Goal: Task Accomplishment & Management: Manage account settings

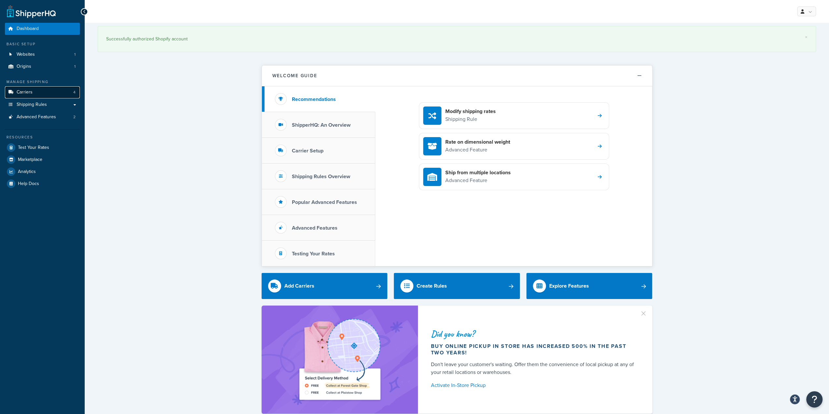
click at [35, 89] on link "Carriers 4" at bounding box center [42, 92] width 75 height 12
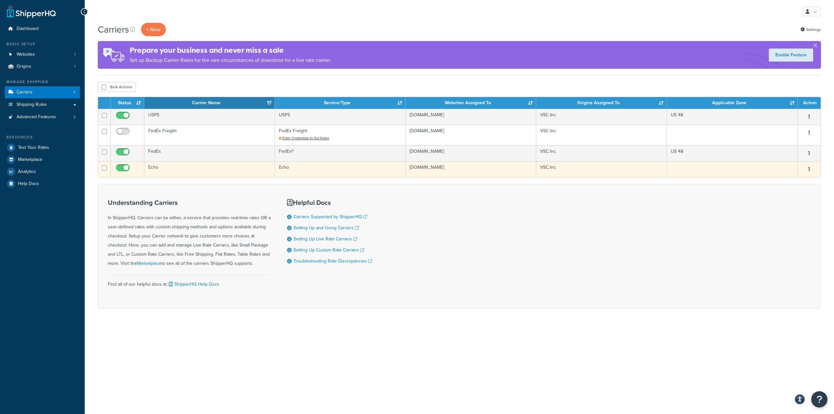
click at [191, 170] on td "Echo" at bounding box center [209, 169] width 131 height 16
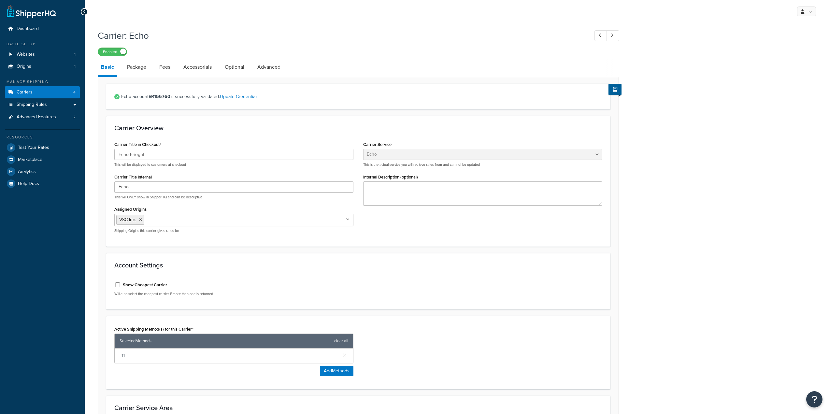
select select "echoFreight"
click at [171, 70] on link "Fees" at bounding box center [165, 67] width 18 height 16
select select "AFTER"
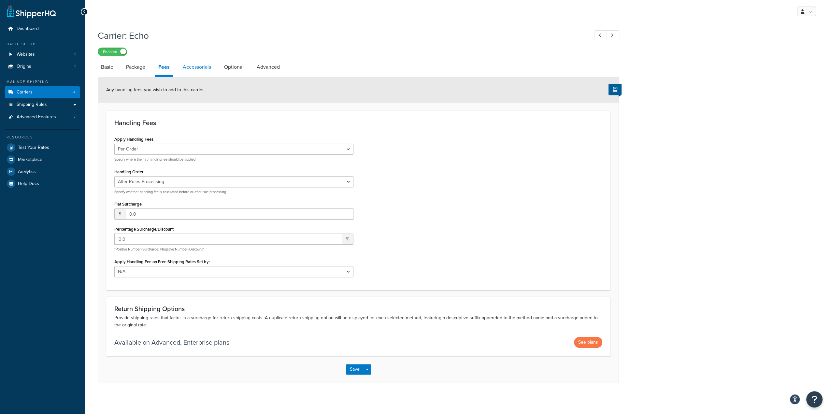
click at [207, 71] on link "Accessorials" at bounding box center [196, 67] width 35 height 16
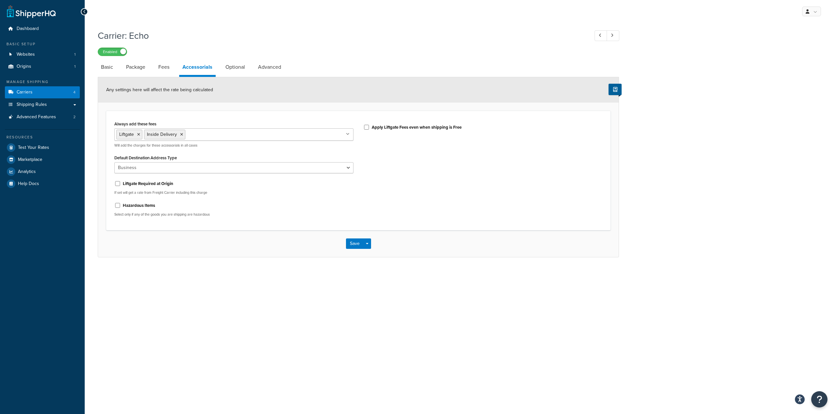
click at [211, 267] on div "Carrier: Echo Enabled Basic Package Fees Accessorials Optional Advanced Any set…" at bounding box center [459, 149] width 749 height 247
click at [236, 337] on div "My Profile Billing Global Settings Contact Us Logout Carrier: Echo Enabled Basi…" at bounding box center [459, 207] width 749 height 414
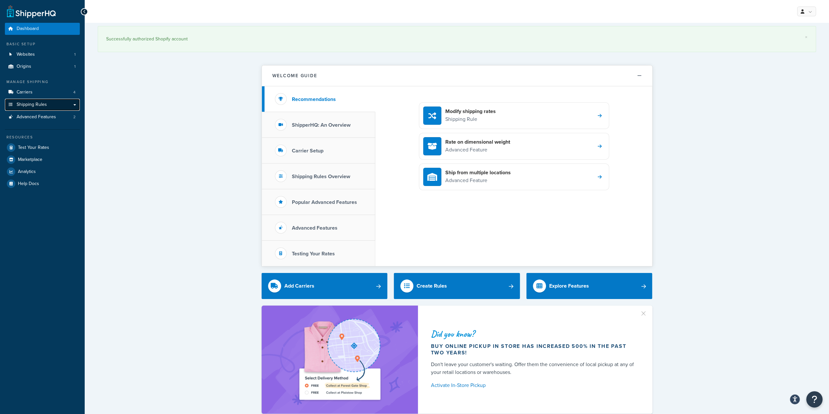
click at [45, 104] on span "Shipping Rules" at bounding box center [32, 105] width 30 height 6
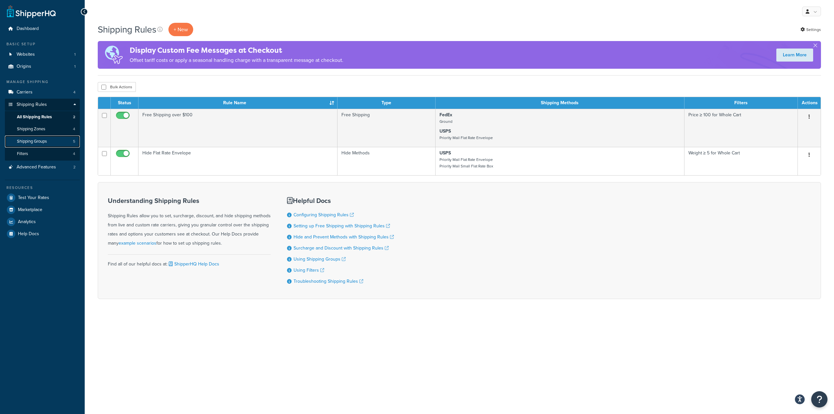
click at [66, 142] on link "Shipping Groups 5" at bounding box center [42, 141] width 75 height 12
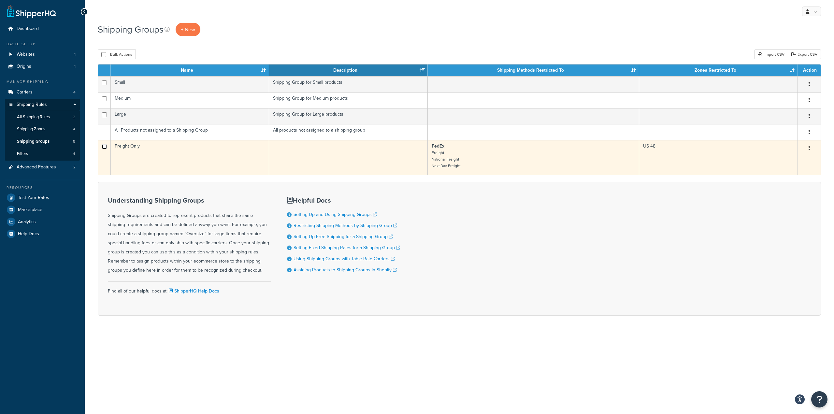
click at [104, 85] on input "checkbox" at bounding box center [104, 82] width 5 height 5
checkbox input "true"
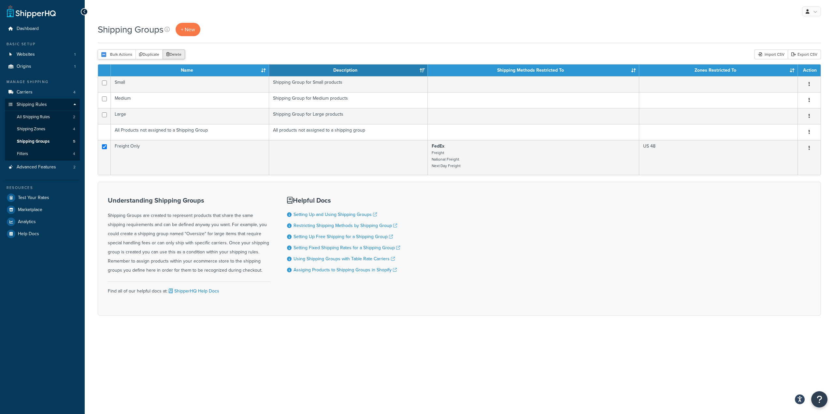
click at [177, 54] on button "Delete" at bounding box center [173, 54] width 22 height 10
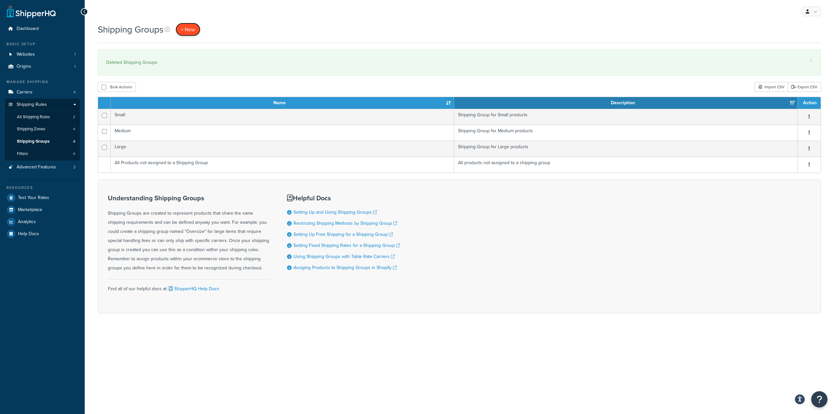
click at [198, 32] on link "+ New" at bounding box center [188, 29] width 25 height 13
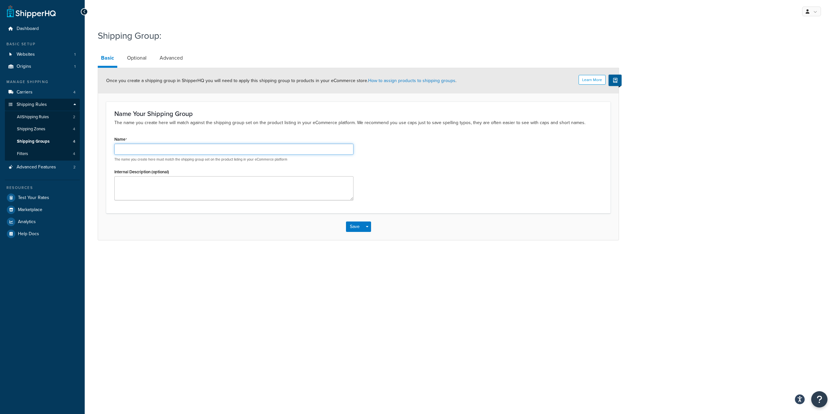
click at [141, 149] on input "Name" at bounding box center [233, 149] width 239 height 11
type input "Freight Only"
click at [191, 271] on div "My Profile Billing Global Settings Contact Us Logout Shipping Group: Basic Opti…" at bounding box center [459, 207] width 749 height 414
click at [173, 192] on textarea "Internal Description (optional)" at bounding box center [233, 188] width 239 height 24
type textarea "Only ships LTL"
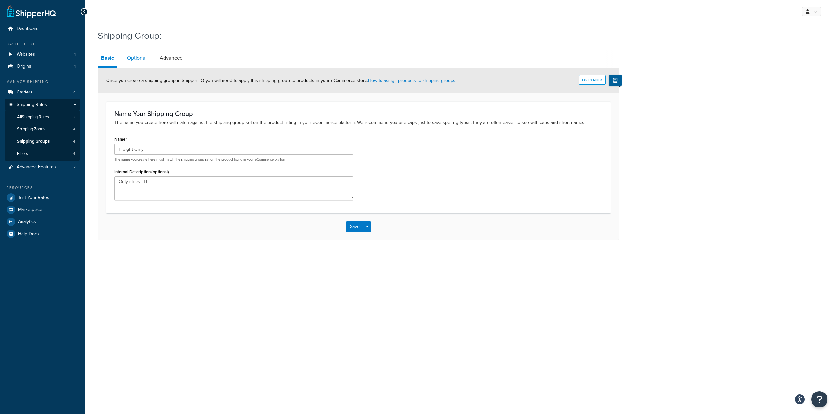
click at [138, 61] on link "Optional" at bounding box center [137, 58] width 26 height 16
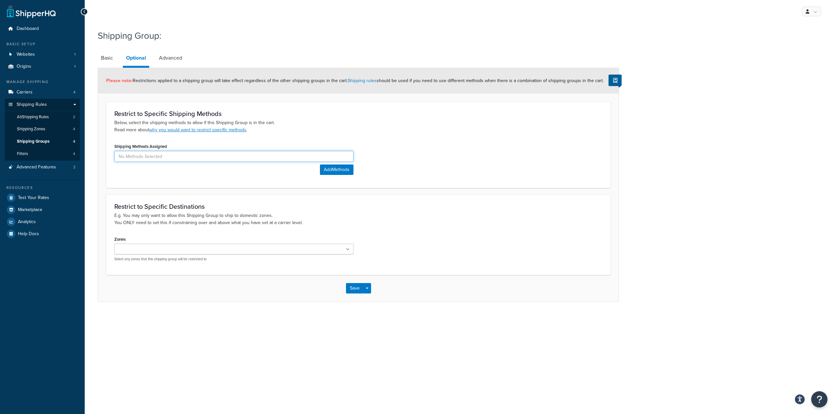
click at [199, 157] on input at bounding box center [233, 156] width 239 height 11
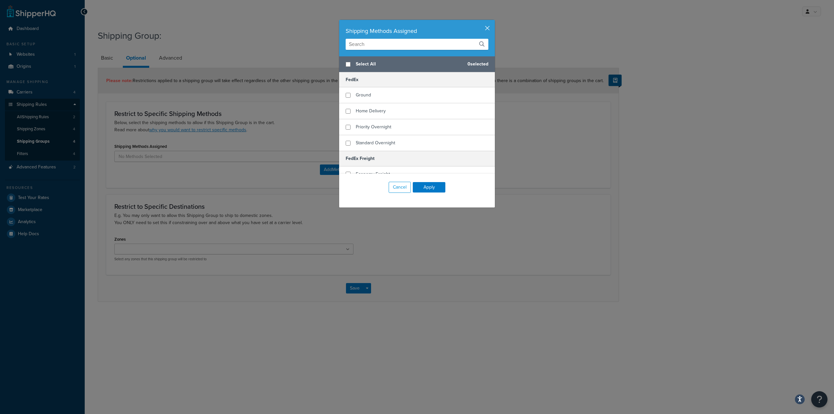
click at [493, 21] on button "button" at bounding box center [494, 21] width 2 height 2
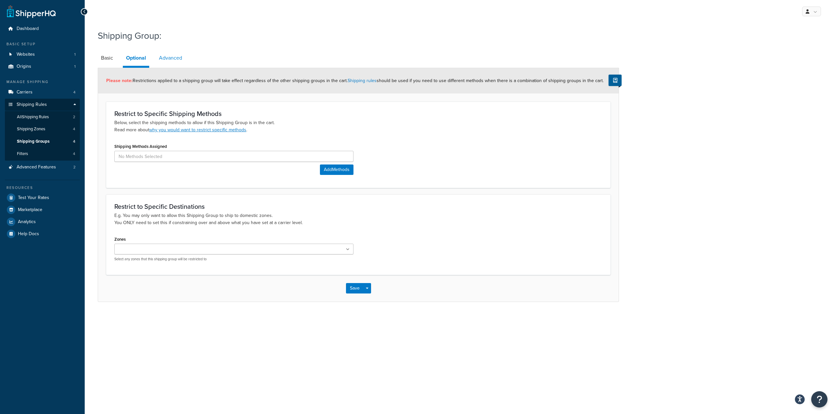
click at [172, 57] on link "Advanced" at bounding box center [171, 58] width 30 height 16
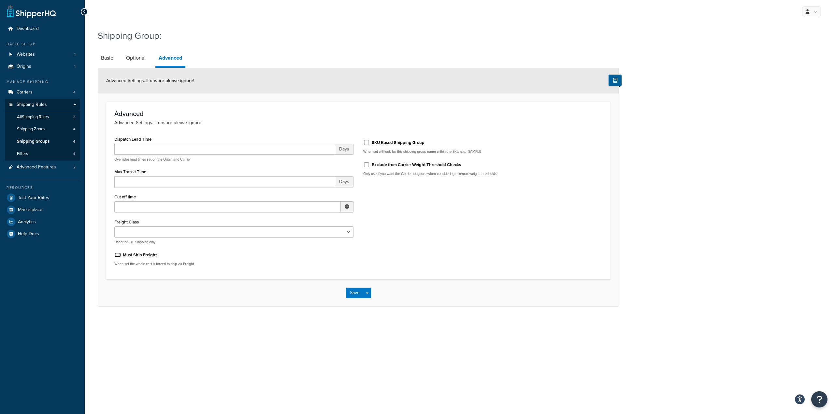
click at [118, 256] on input "Must Ship Freight" at bounding box center [117, 254] width 7 height 5
checkbox input "true"
click at [146, 60] on link "Optional" at bounding box center [136, 58] width 26 height 16
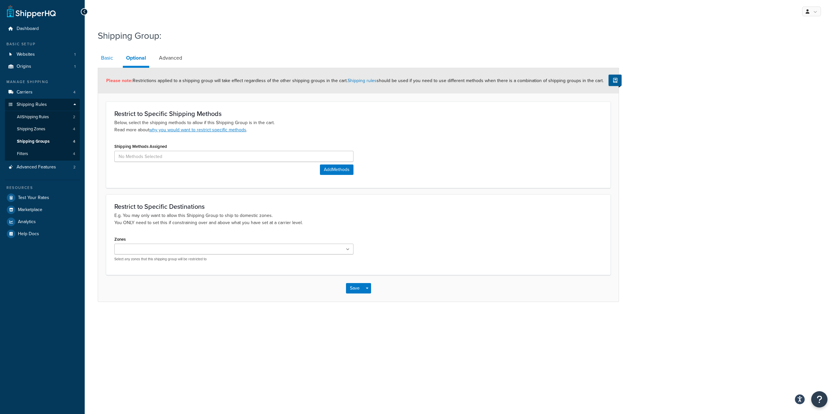
click at [108, 57] on link "Basic" at bounding box center [107, 58] width 19 height 16
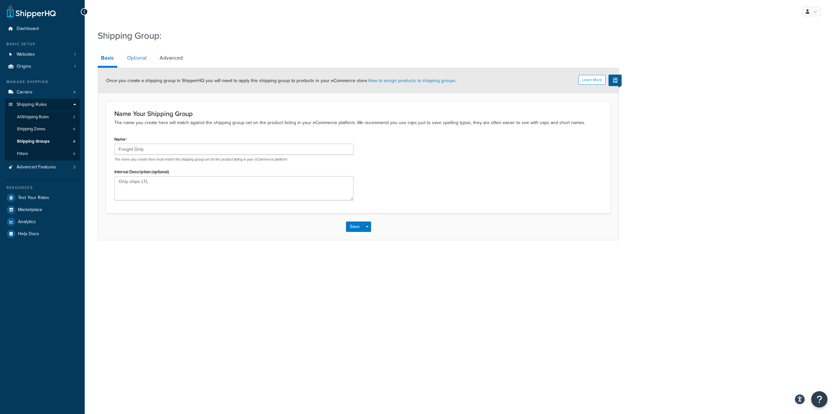
click at [136, 56] on link "Optional" at bounding box center [137, 58] width 26 height 16
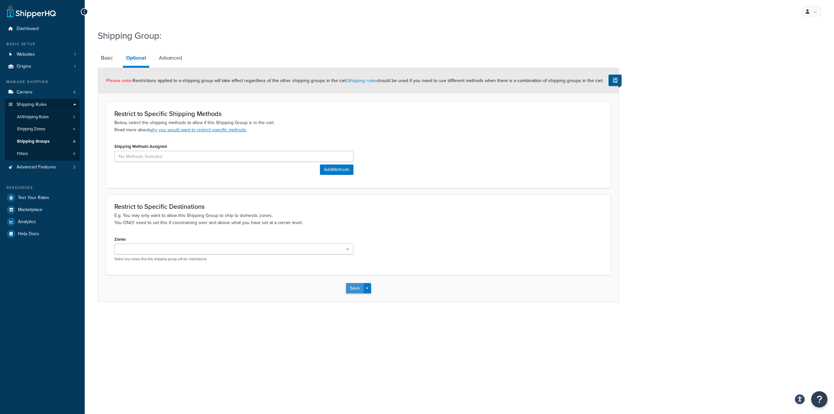
click at [353, 289] on button "Save" at bounding box center [355, 288] width 18 height 10
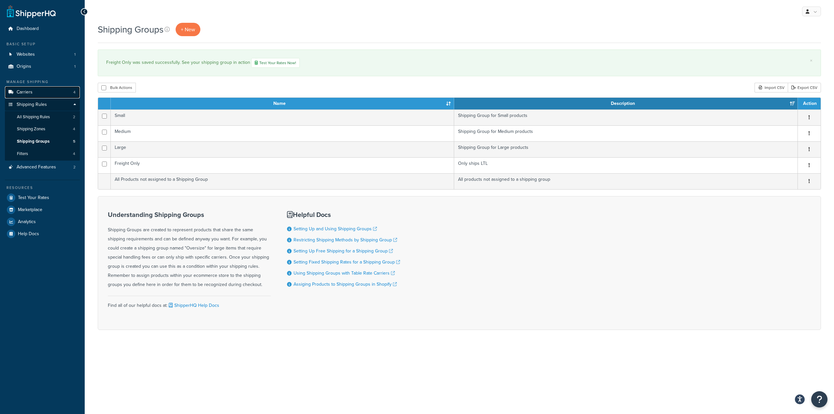
click at [44, 92] on link "Carriers 4" at bounding box center [42, 92] width 75 height 12
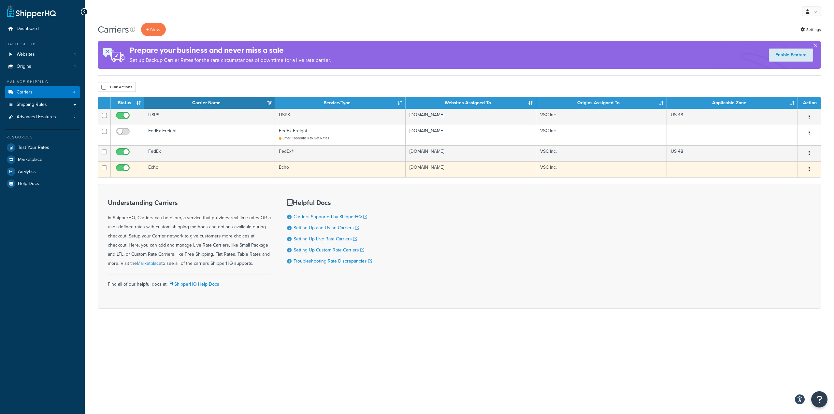
click at [227, 169] on td "Echo" at bounding box center [209, 169] width 131 height 16
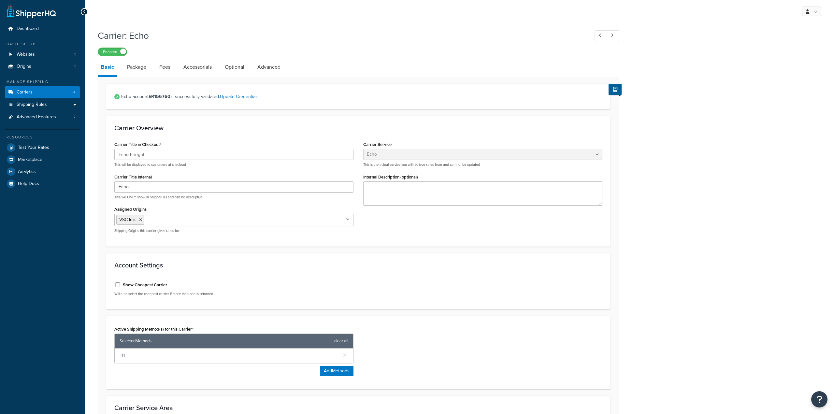
select select "echoFreight"
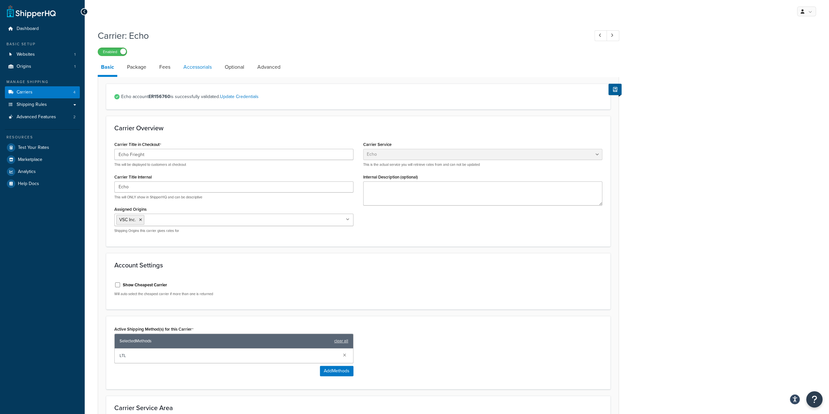
click at [195, 67] on link "Accessorials" at bounding box center [197, 67] width 35 height 16
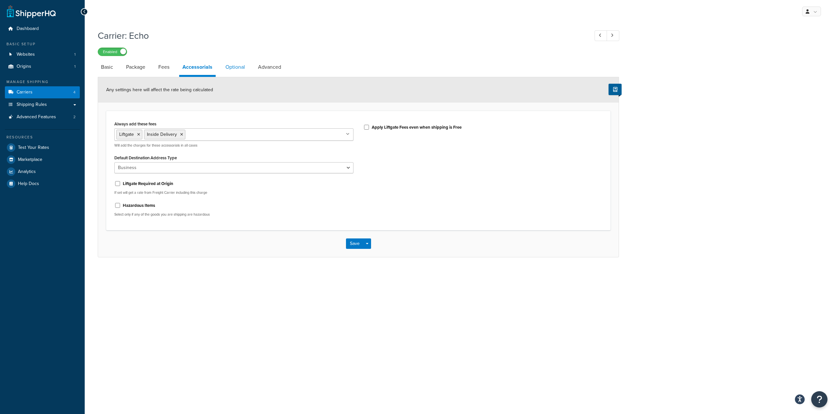
click at [246, 65] on link "Optional" at bounding box center [235, 67] width 26 height 16
select select "55"
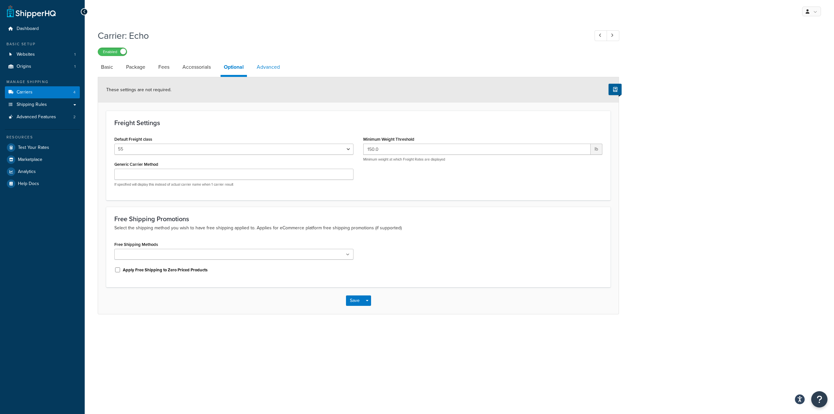
click at [271, 67] on link "Advanced" at bounding box center [268, 67] width 30 height 16
select select "false"
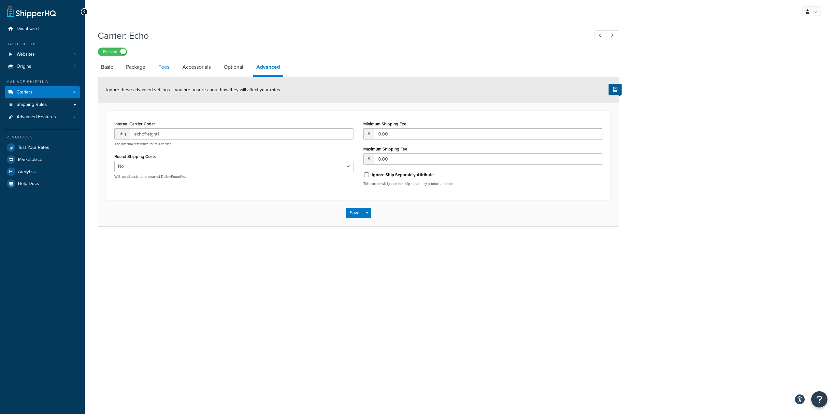
click at [169, 71] on link "Fees" at bounding box center [164, 67] width 18 height 16
select select "AFTER"
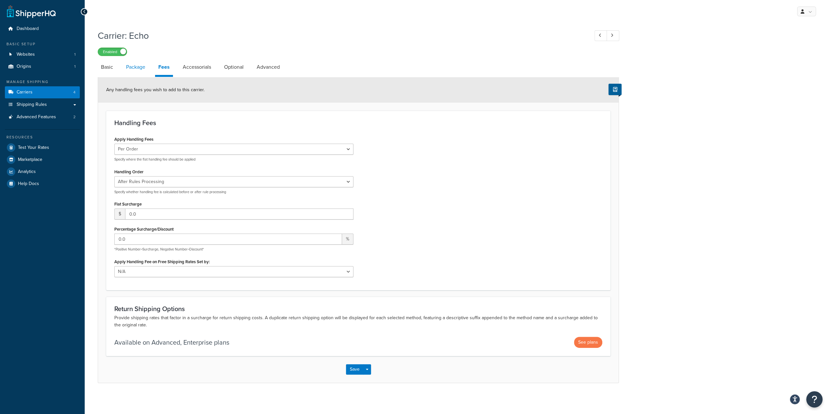
click at [137, 72] on link "Package" at bounding box center [136, 67] width 26 height 16
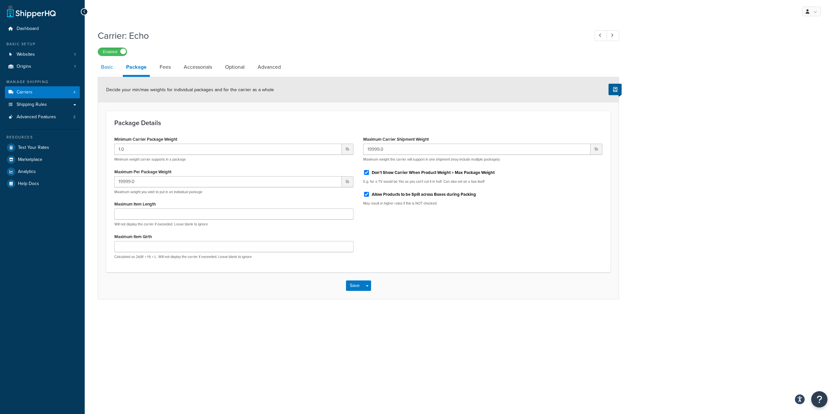
click at [107, 70] on link "Basic" at bounding box center [107, 67] width 19 height 16
select select "echoFreight"
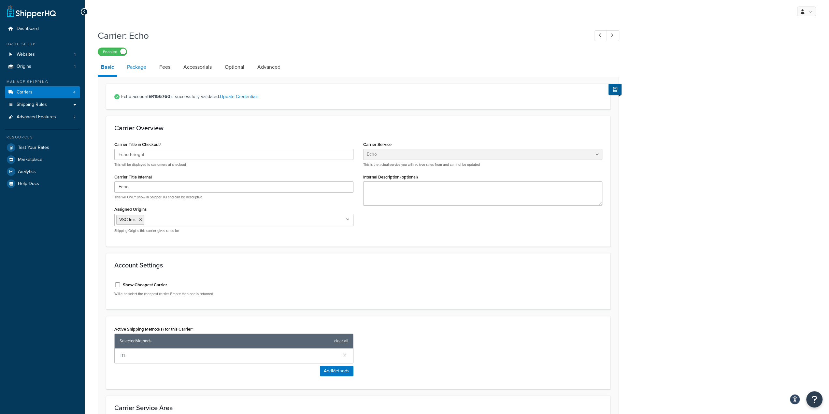
click at [148, 69] on link "Package" at bounding box center [137, 67] width 26 height 16
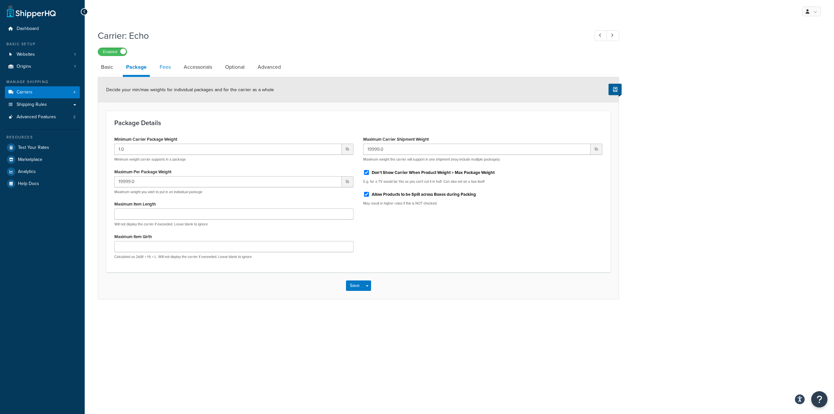
click at [169, 69] on link "Fees" at bounding box center [165, 67] width 18 height 16
select select "AFTER"
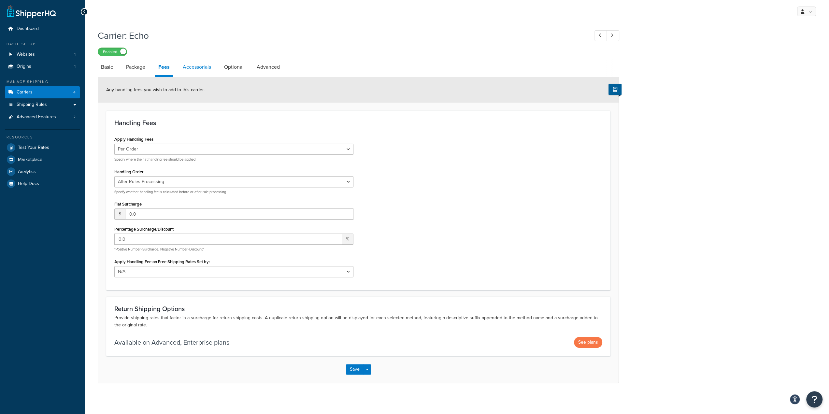
click at [191, 67] on link "Accessorials" at bounding box center [196, 67] width 35 height 16
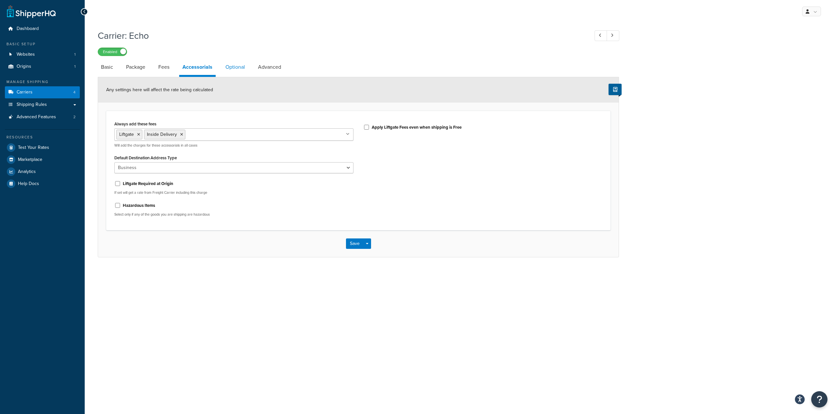
click at [230, 67] on link "Optional" at bounding box center [235, 67] width 26 height 16
select select "55"
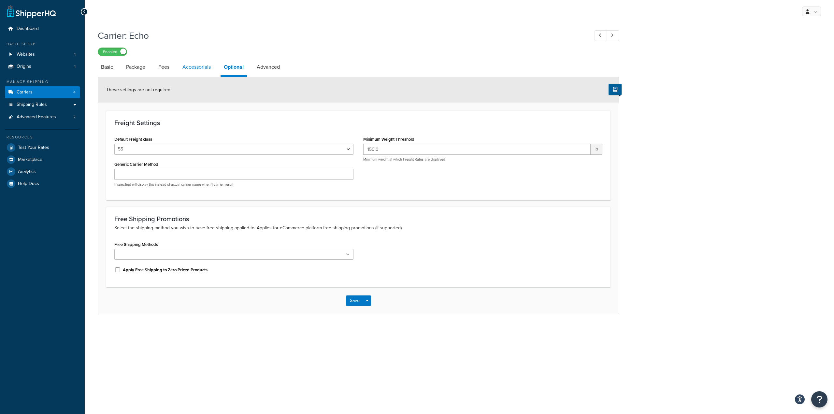
click at [210, 67] on link "Accessorials" at bounding box center [196, 67] width 35 height 16
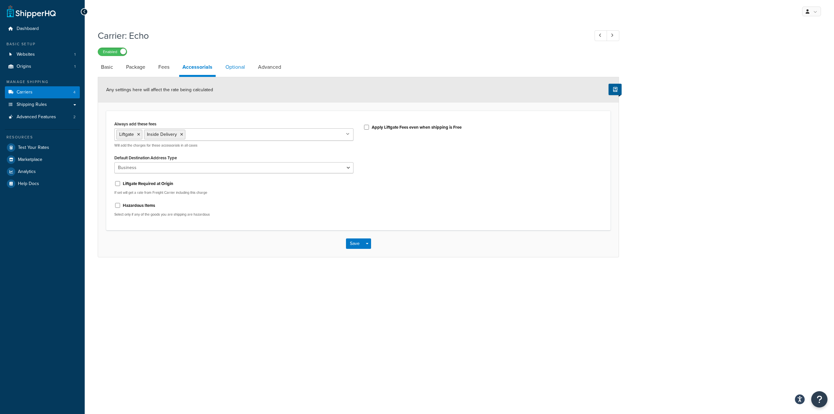
click at [233, 67] on link "Optional" at bounding box center [235, 67] width 26 height 16
select select "55"
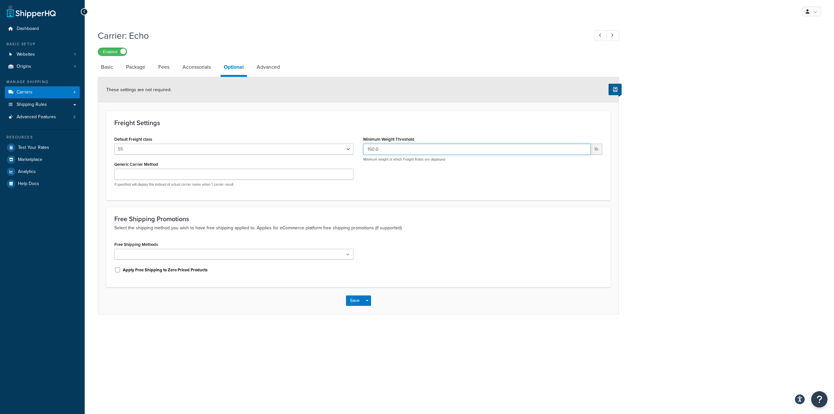
drag, startPoint x: 418, startPoint y: 153, endPoint x: 318, endPoint y: 143, distance: 100.2
click at [318, 143] on div "Default Freight class 50 55 60 65 70 77.5 85 92.5 100 110 125 150 175 200 250 3…" at bounding box center [358, 162] width 498 height 57
type input "70"
click at [361, 301] on button "Save" at bounding box center [355, 300] width 18 height 10
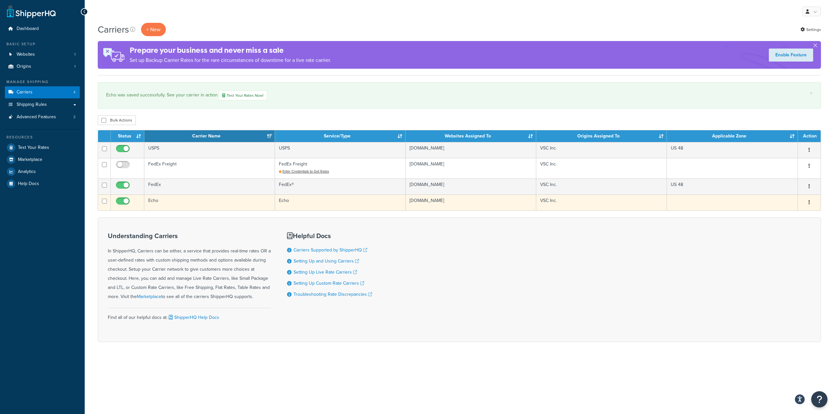
click at [194, 203] on td "Echo" at bounding box center [209, 202] width 131 height 16
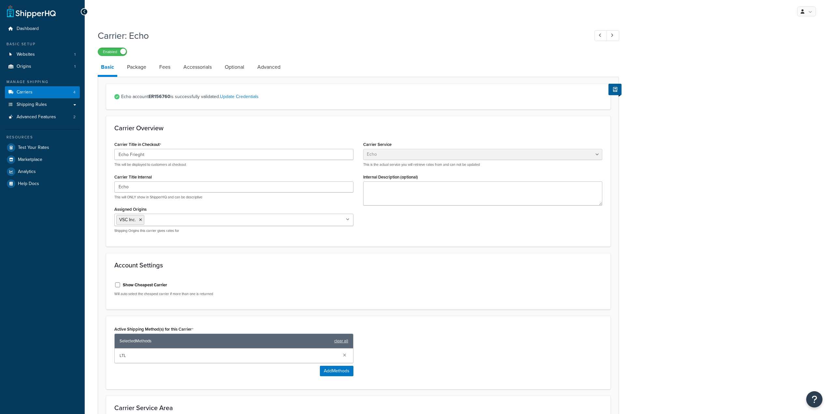
select select "echoFreight"
click at [134, 68] on link "Package" at bounding box center [137, 67] width 26 height 16
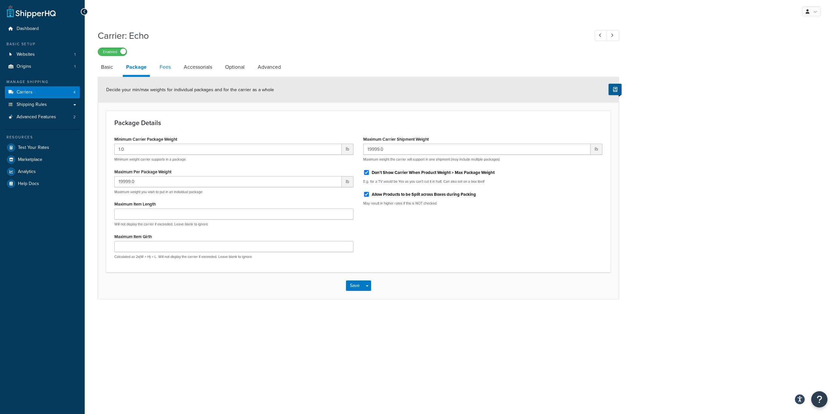
click at [166, 67] on link "Fees" at bounding box center [165, 67] width 18 height 16
select select "AFTER"
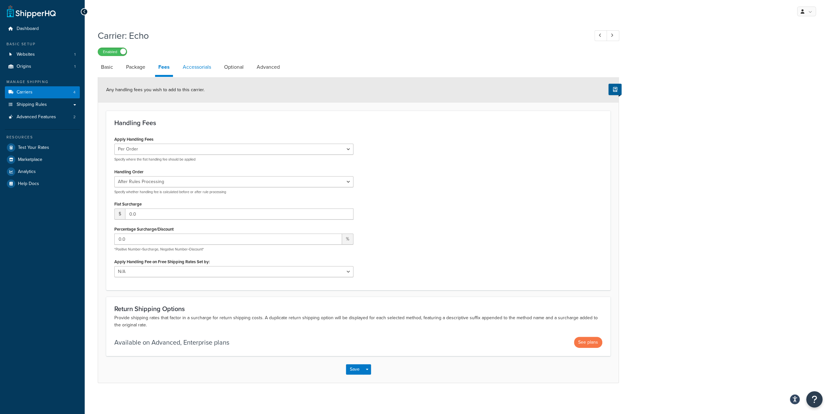
click at [205, 70] on link "Accessorials" at bounding box center [196, 67] width 35 height 16
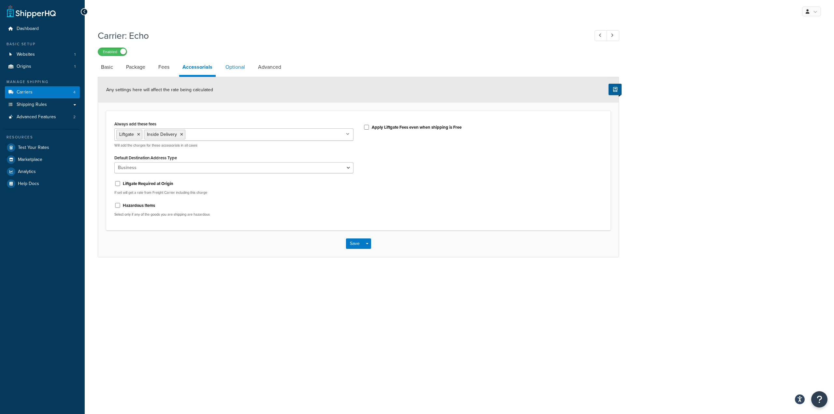
click at [238, 69] on link "Optional" at bounding box center [235, 67] width 26 height 16
select select "55"
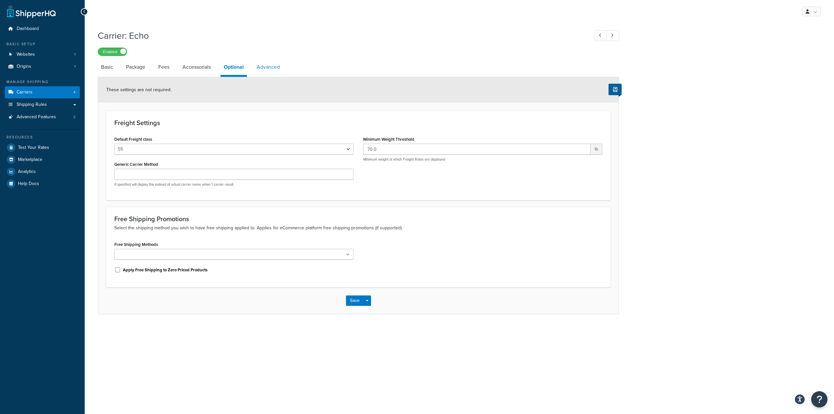
click at [269, 69] on link "Advanced" at bounding box center [268, 67] width 30 height 16
select select "false"
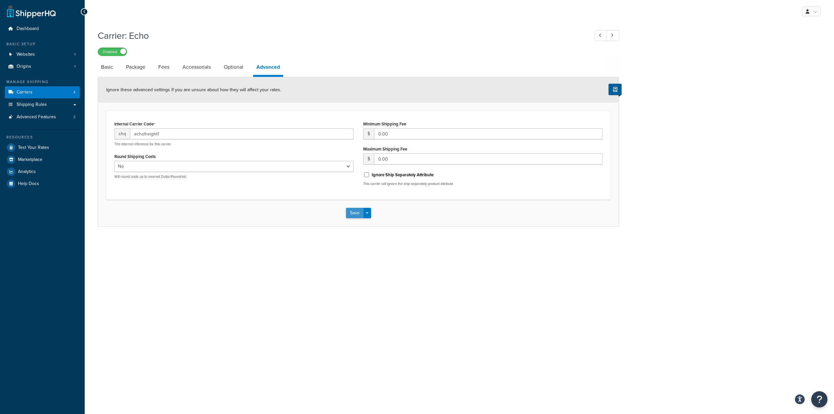
click at [360, 215] on button "Save" at bounding box center [355, 213] width 18 height 10
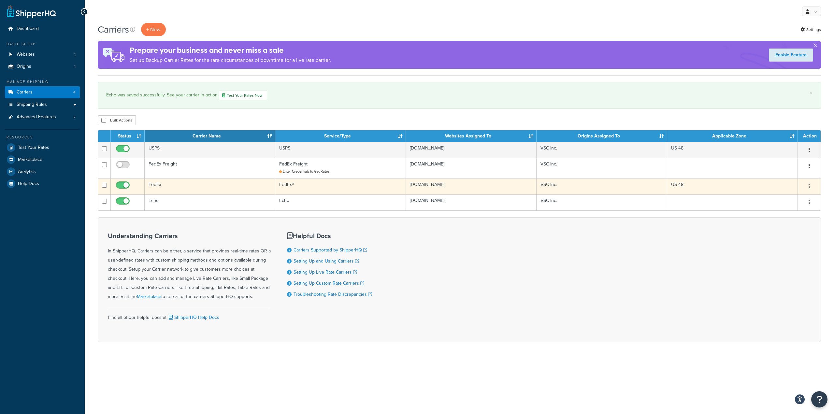
click at [173, 186] on td "FedEx" at bounding box center [210, 186] width 131 height 16
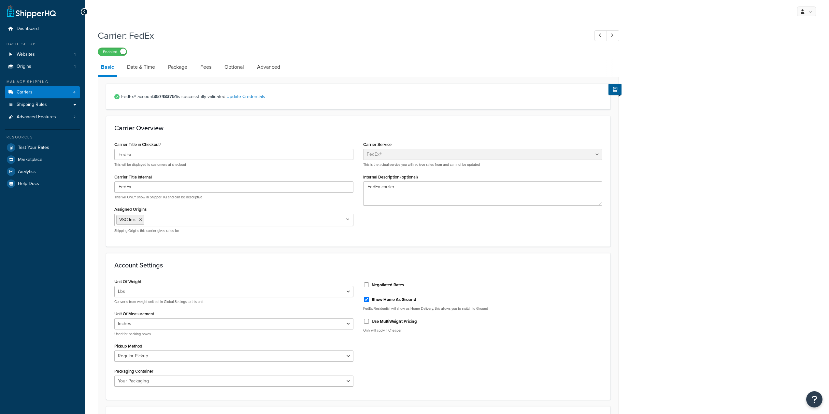
select select "fedEx"
select select "REGULAR_PICKUP"
select select "YOUR_PACKAGING"
click at [141, 71] on link "Date & Time" at bounding box center [141, 67] width 35 height 16
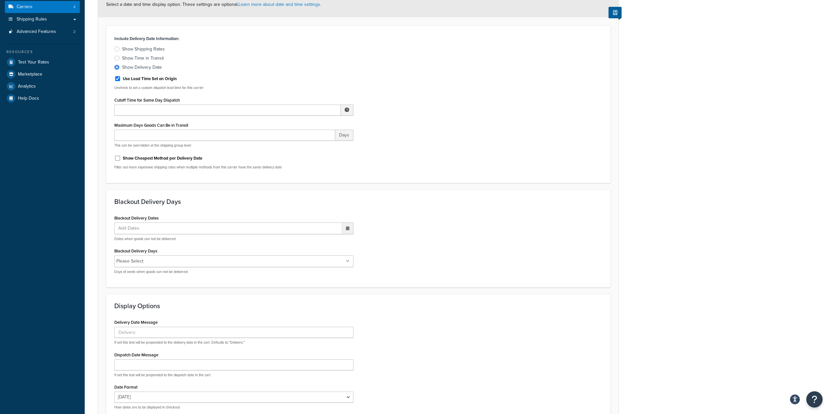
scroll to position [23, 0]
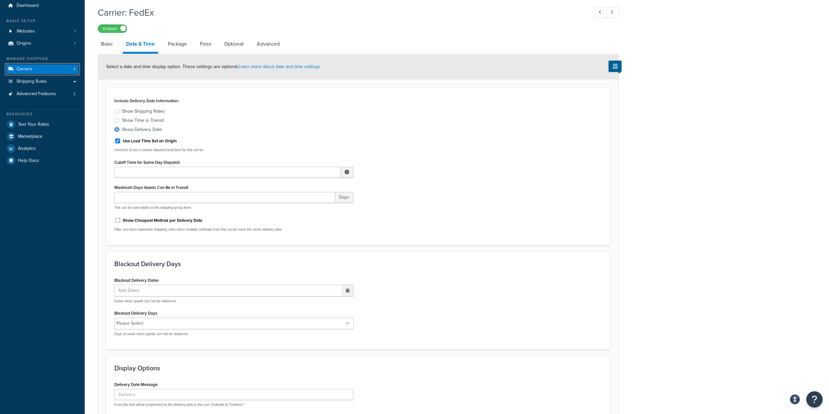
click at [47, 71] on link "Carriers 4" at bounding box center [42, 69] width 75 height 12
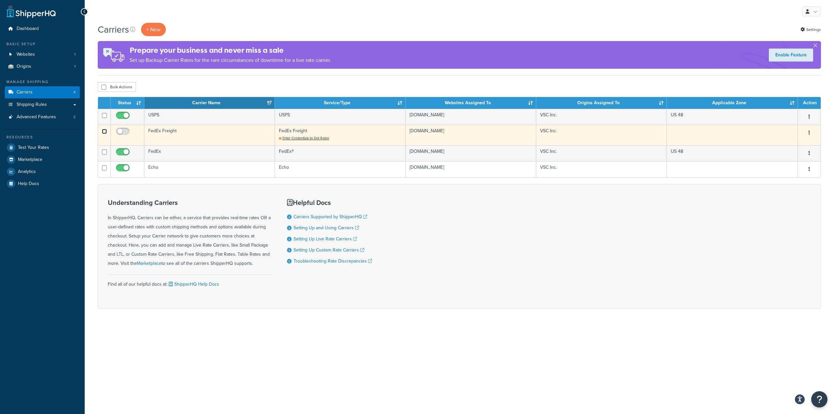
click at [104, 133] on input "checkbox" at bounding box center [104, 131] width 5 height 5
checkbox input "true"
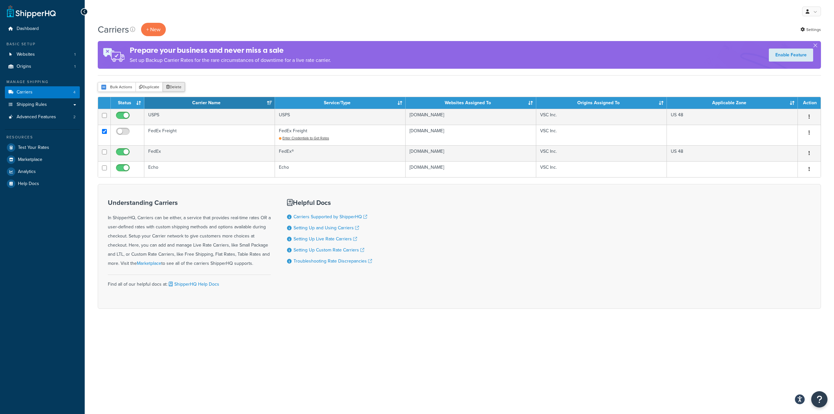
click at [173, 88] on button "Delete" at bounding box center [173, 87] width 22 height 10
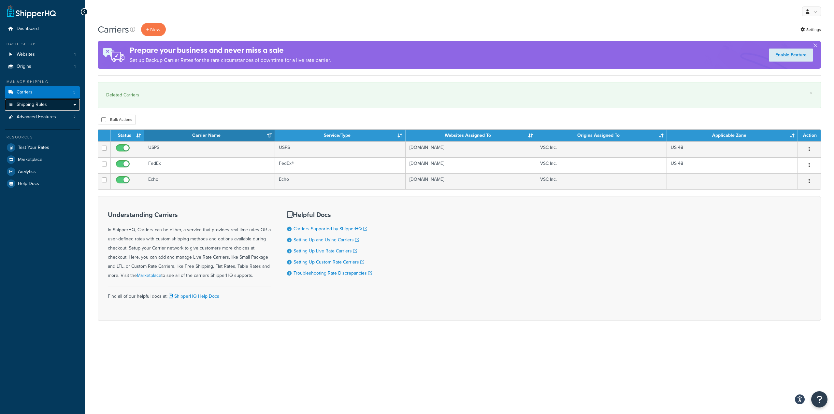
click at [41, 106] on span "Shipping Rules" at bounding box center [32, 105] width 30 height 6
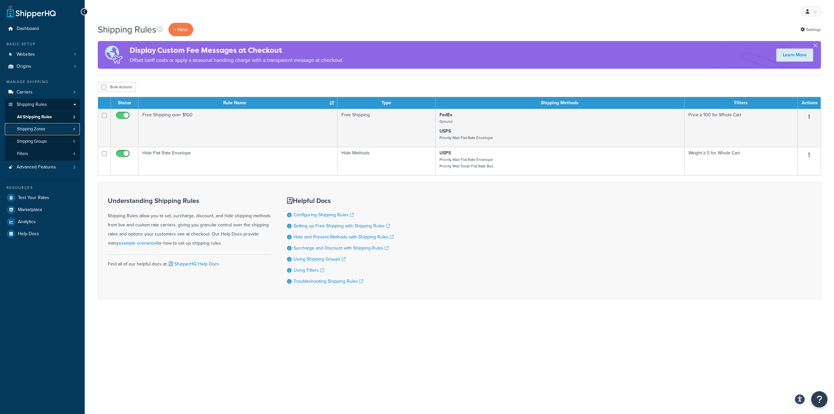
click at [41, 131] on span "Shipping Zones" at bounding box center [31, 129] width 28 height 6
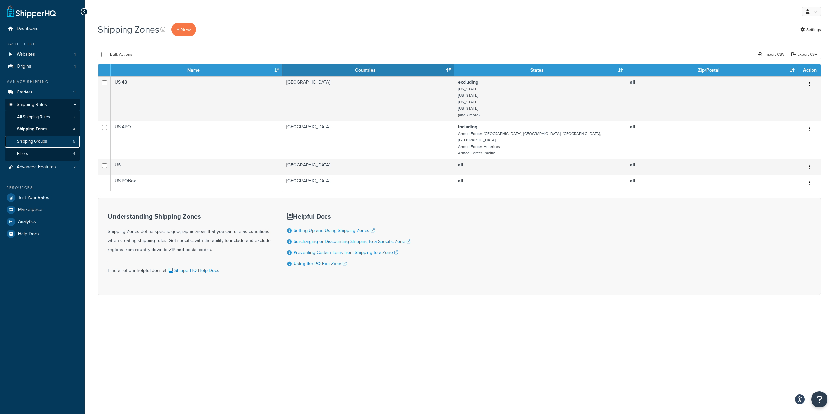
click at [43, 141] on span "Shipping Groups" at bounding box center [32, 142] width 30 height 6
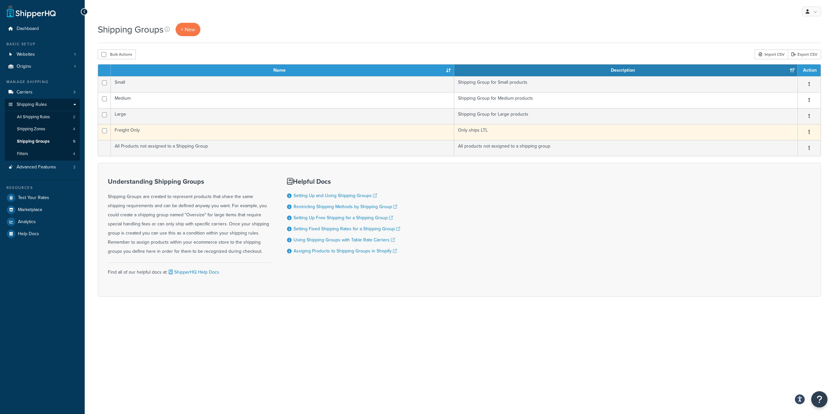
click at [328, 131] on td "Freight Only" at bounding box center [282, 132] width 343 height 16
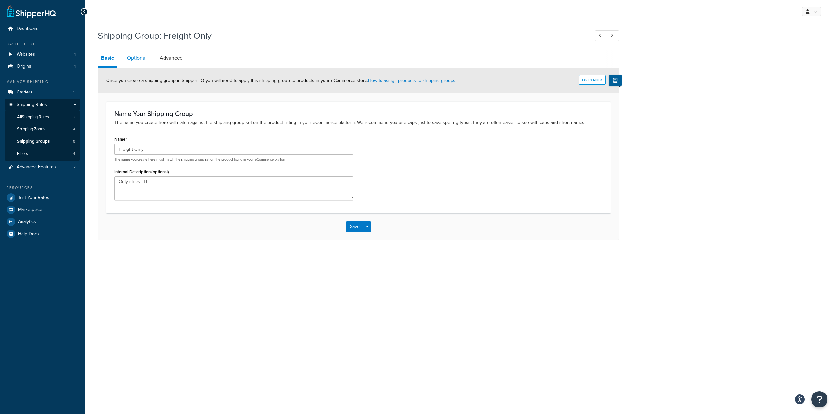
click at [134, 57] on link "Optional" at bounding box center [137, 58] width 26 height 16
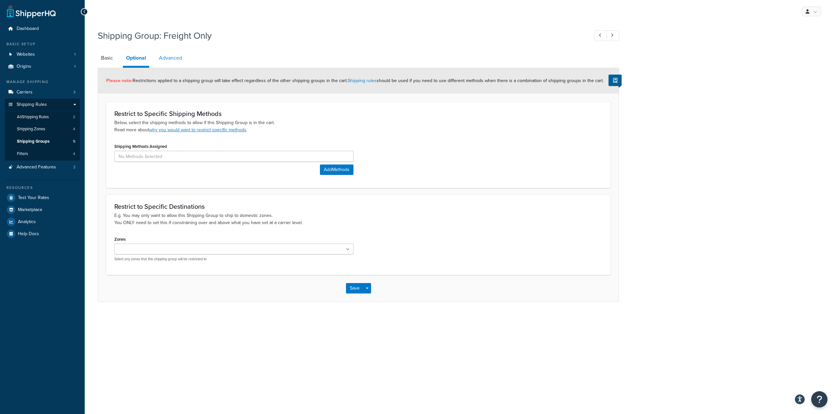
click at [173, 56] on link "Advanced" at bounding box center [171, 58] width 30 height 16
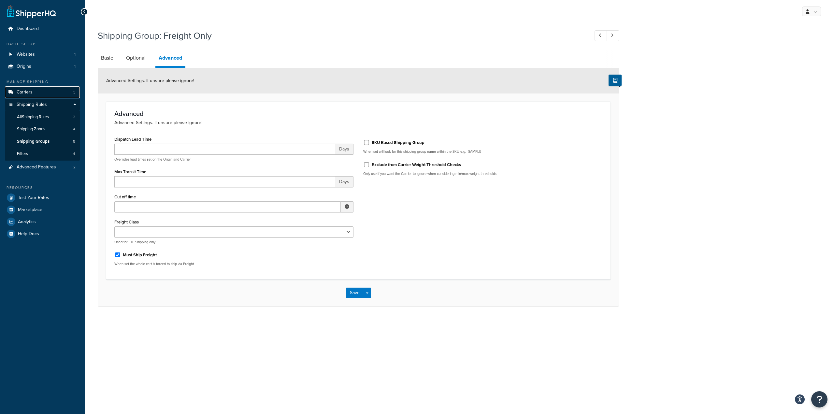
click at [34, 92] on link "Carriers 3" at bounding box center [42, 92] width 75 height 12
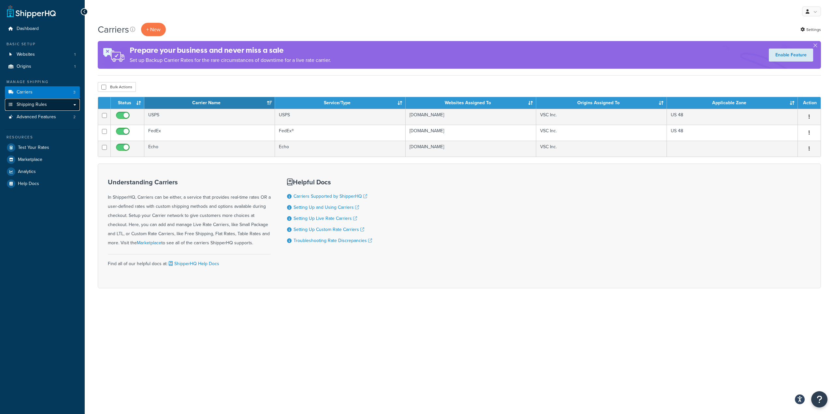
click at [50, 105] on link "Shipping Rules" at bounding box center [42, 105] width 75 height 12
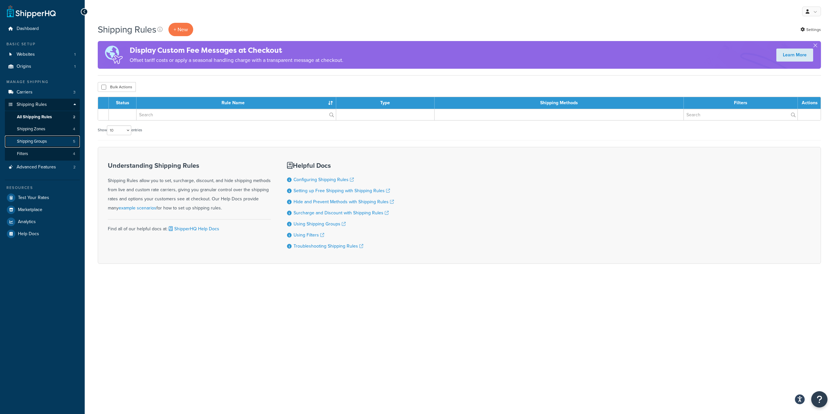
click at [49, 145] on link "Shipping Groups 5" at bounding box center [42, 141] width 75 height 12
